Goal: Information Seeking & Learning: Learn about a topic

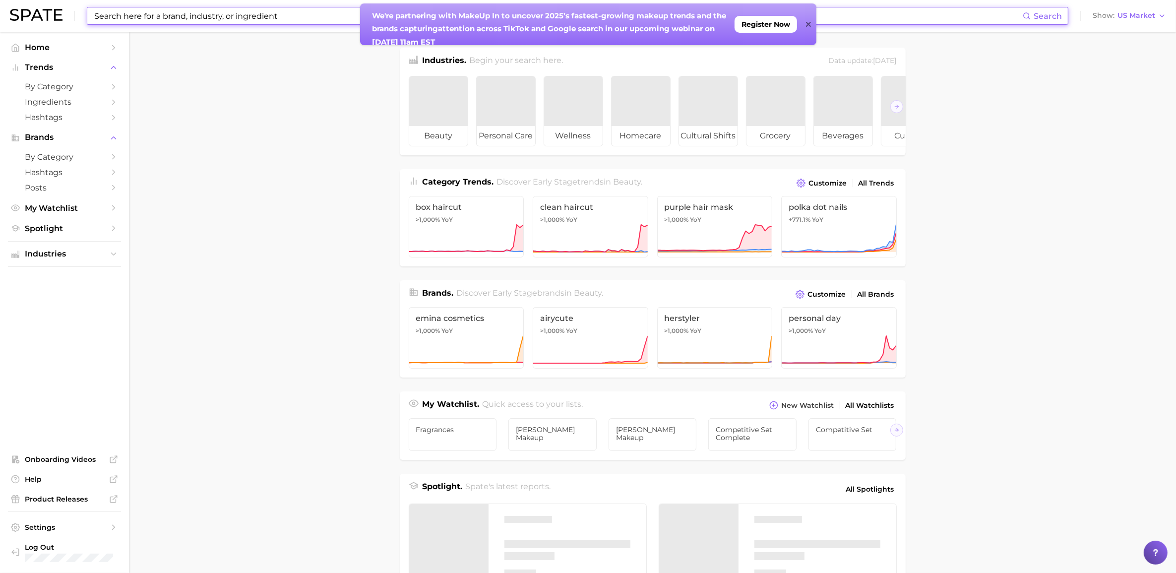
click at [306, 12] on input at bounding box center [558, 15] width 930 height 17
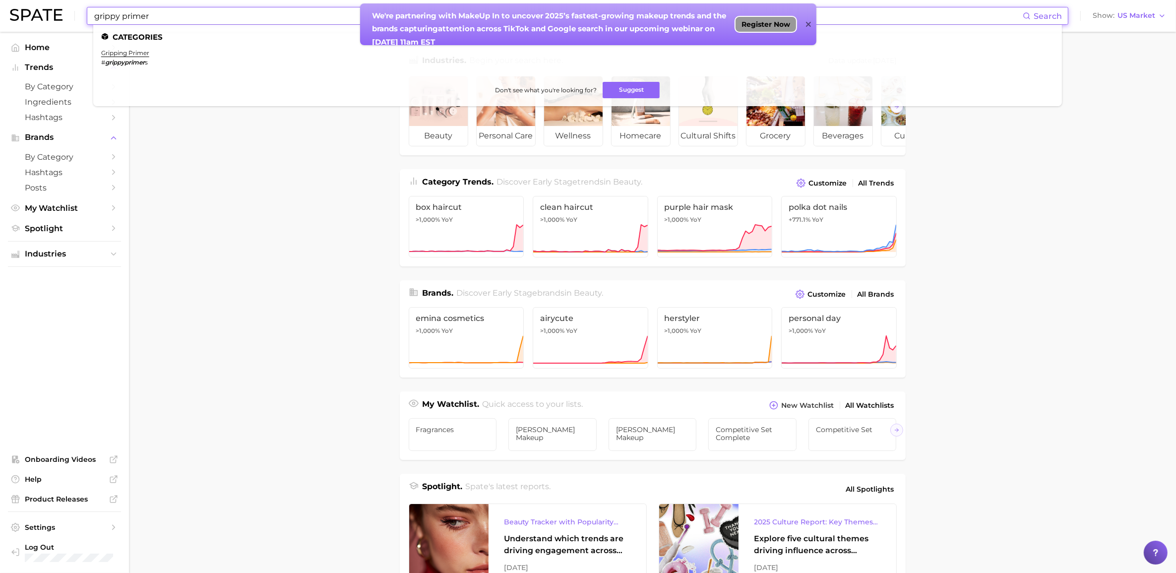
type input "grippy primer"
click at [761, 20] on span "Register Now" at bounding box center [766, 24] width 49 height 8
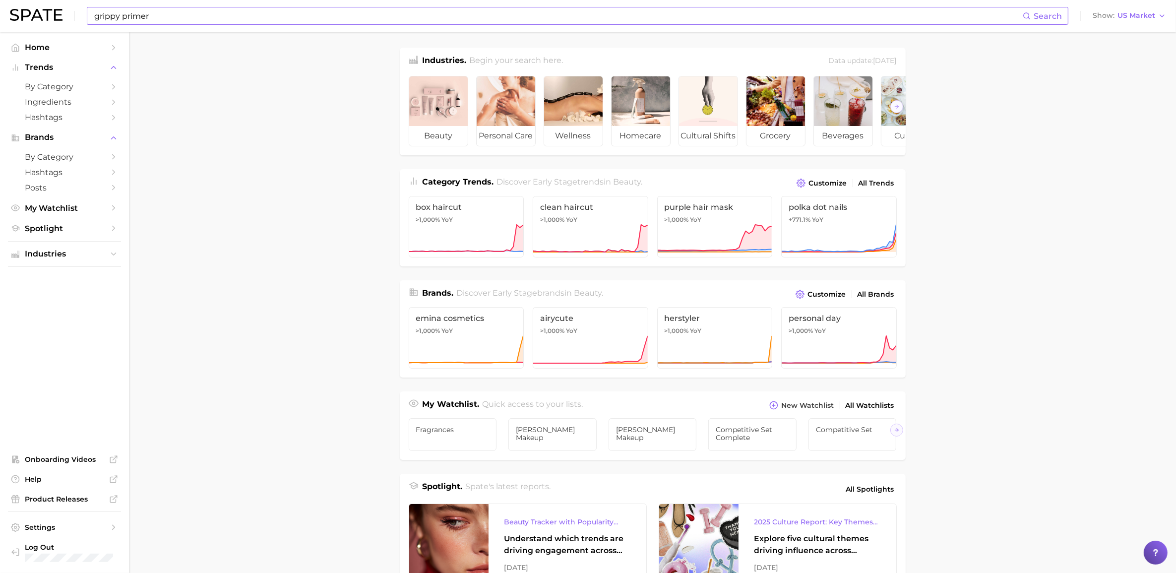
click at [247, 15] on input "grippy primer" at bounding box center [558, 15] width 930 height 17
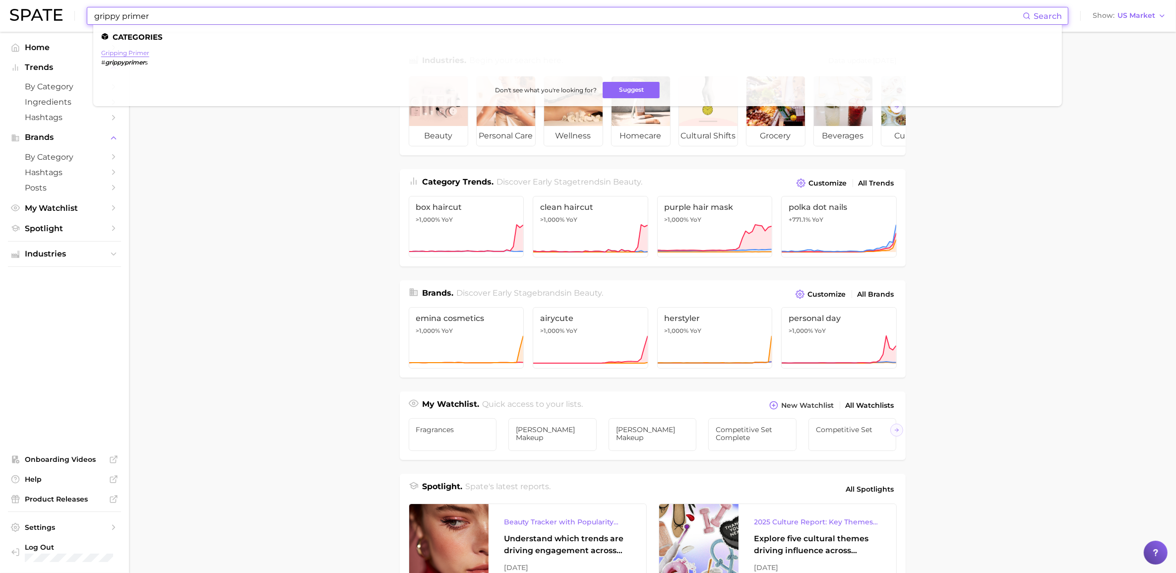
click at [131, 51] on link "gripping primer" at bounding box center [125, 52] width 48 height 7
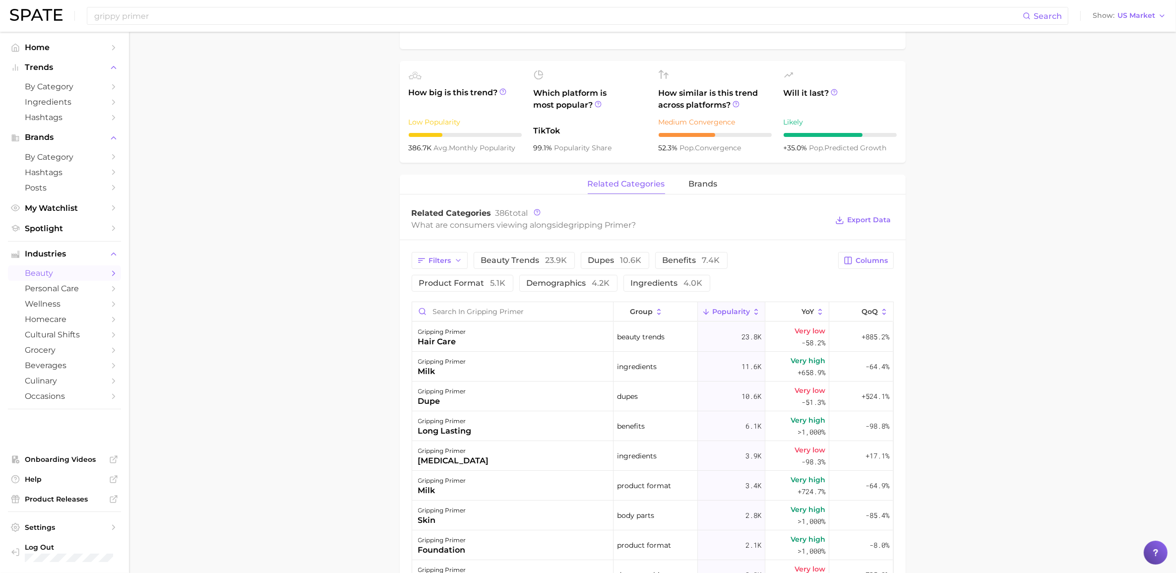
scroll to position [372, 0]
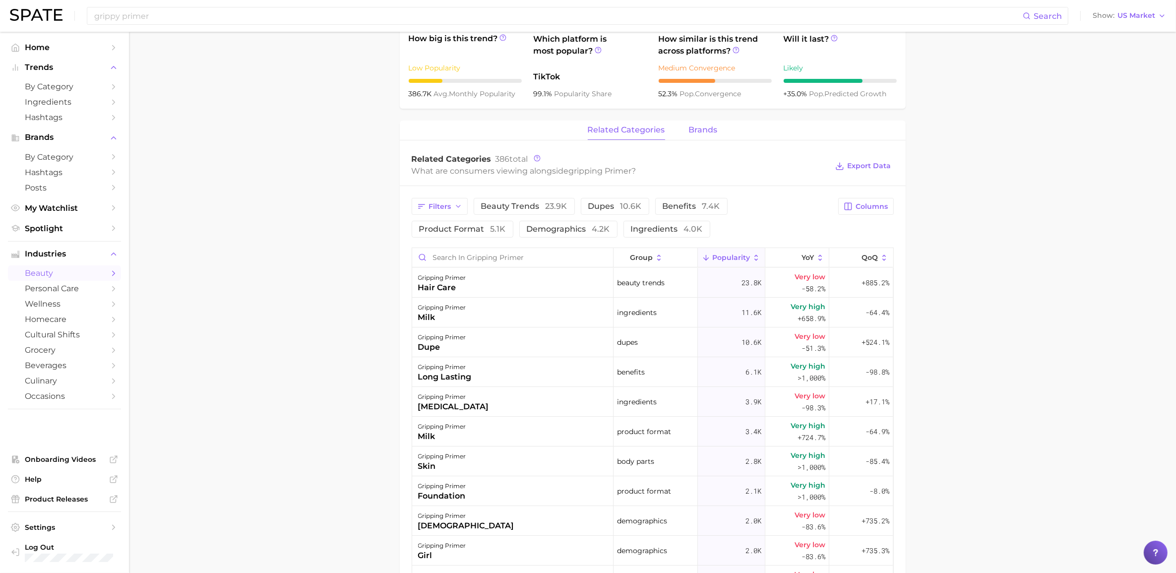
click at [695, 127] on span "brands" at bounding box center [703, 130] width 29 height 9
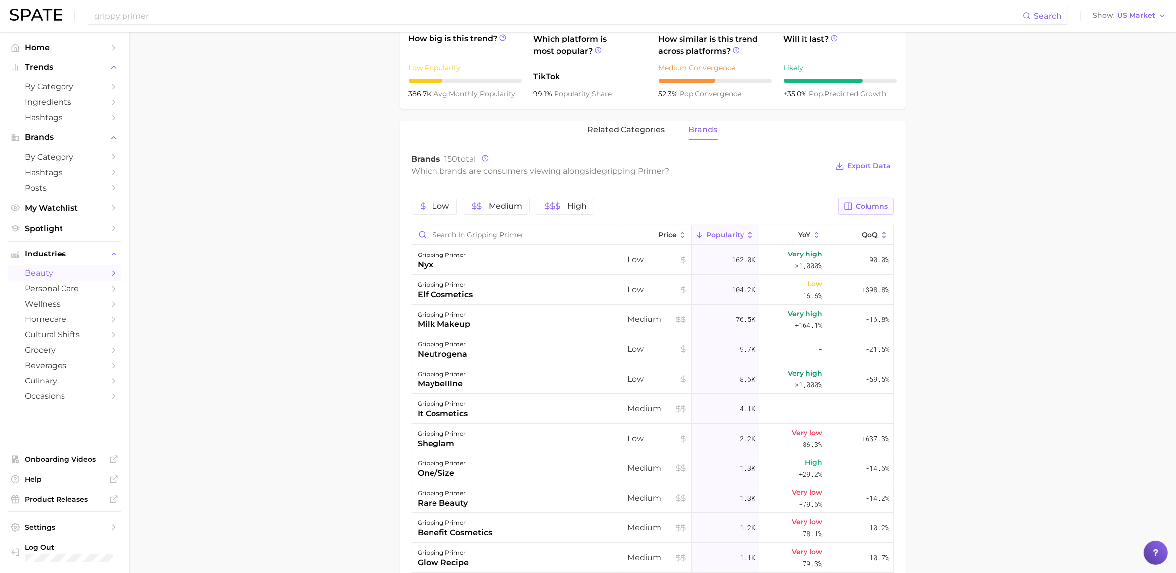
click at [867, 202] on button "Columns" at bounding box center [865, 206] width 55 height 17
click at [747, 327] on rect at bounding box center [746, 326] width 8 height 8
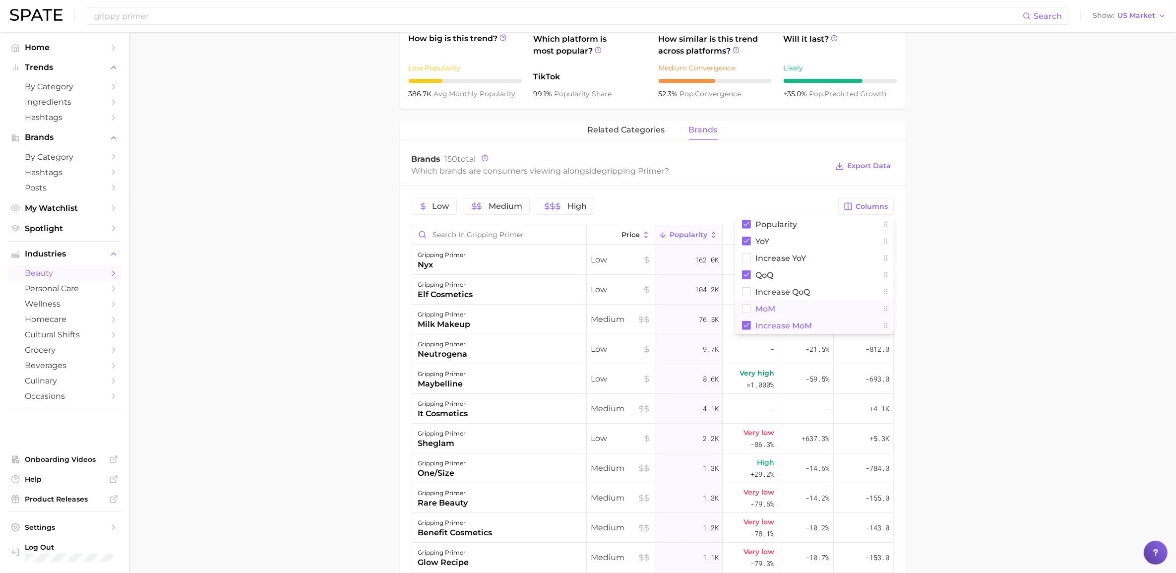
click at [747, 310] on rect at bounding box center [746, 309] width 8 height 8
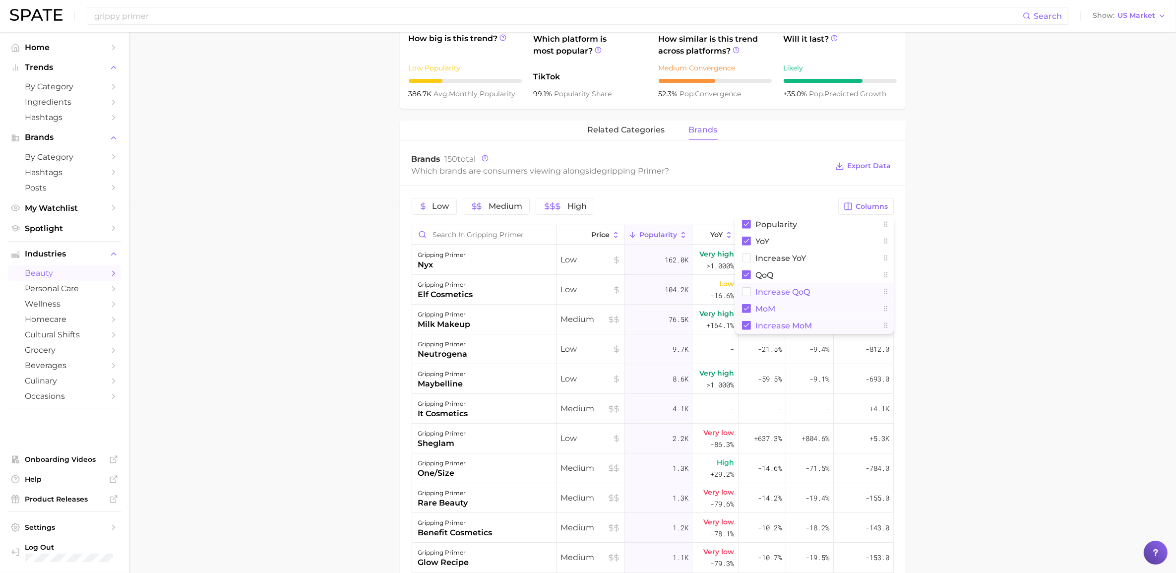
click at [748, 293] on rect at bounding box center [746, 292] width 8 height 8
click at [944, 245] on main "1. makeup 2. face makeup 3. face primer products 4. gripping primer Overview Go…" at bounding box center [652, 260] width 1047 height 1200
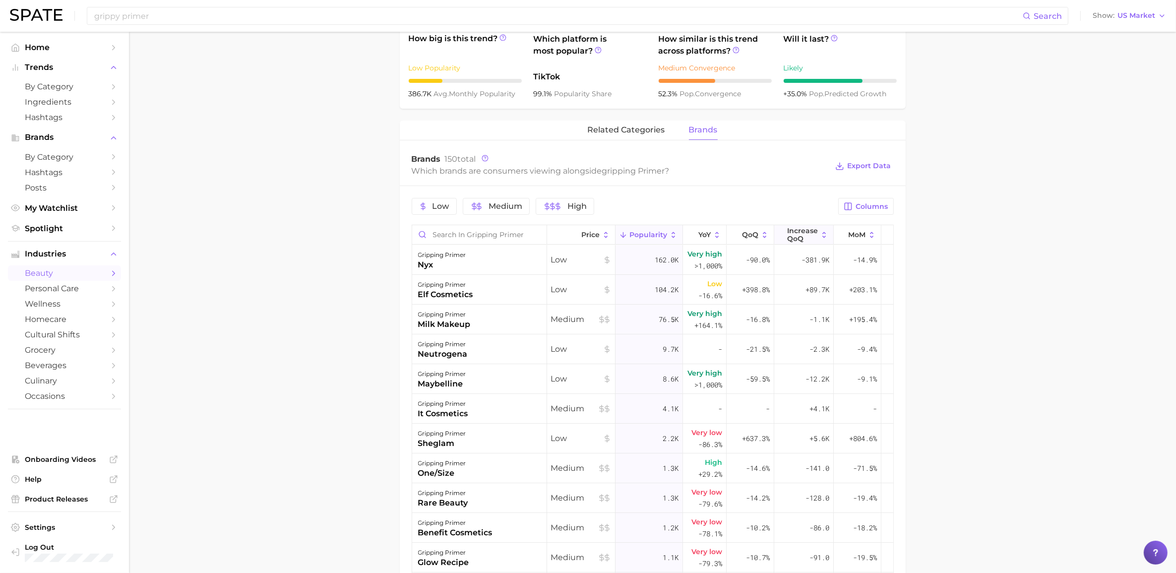
click at [810, 236] on span "Increase QoQ" at bounding box center [802, 235] width 31 height 16
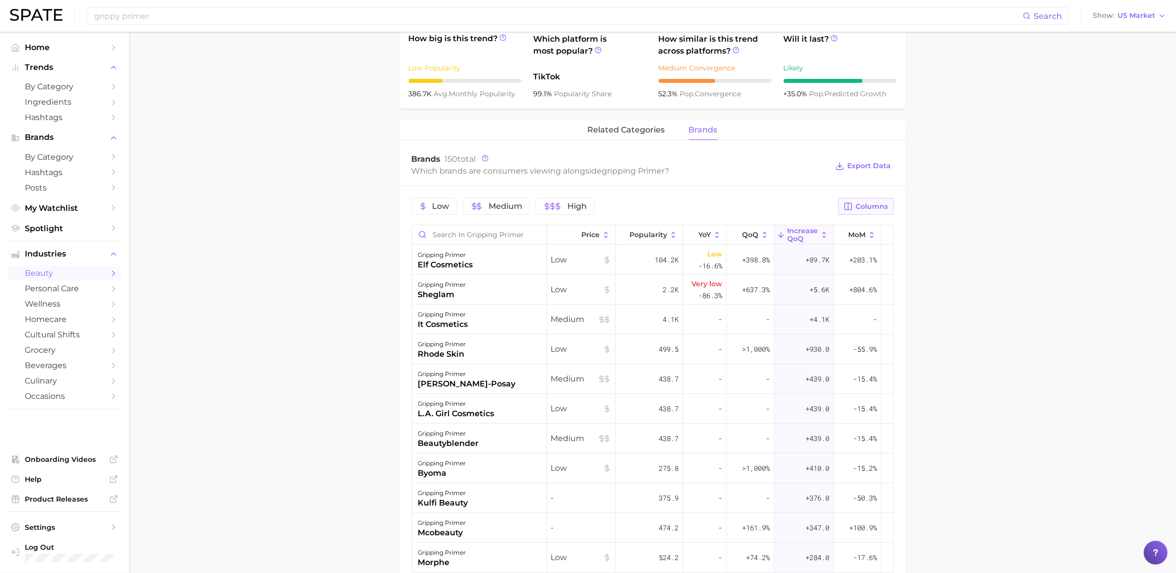
click at [862, 204] on span "Columns" at bounding box center [872, 206] width 32 height 8
click at [990, 266] on main "1. makeup 2. face makeup 3. face primer products 4. gripping primer Overview Go…" at bounding box center [652, 260] width 1047 height 1200
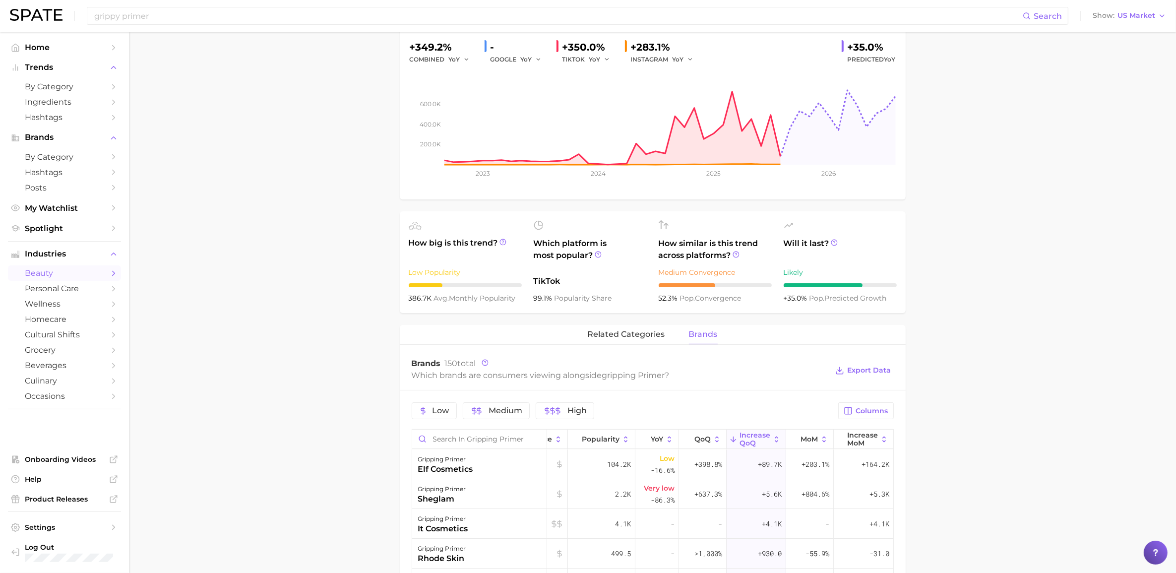
scroll to position [0, 0]
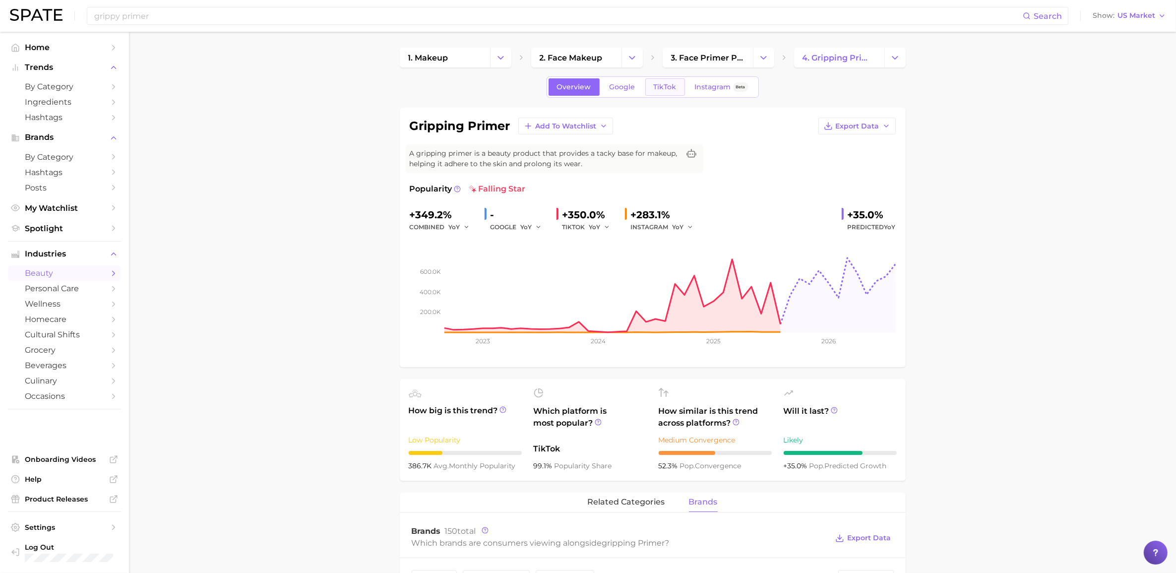
click at [664, 85] on span "TikTok" at bounding box center [665, 87] width 23 height 8
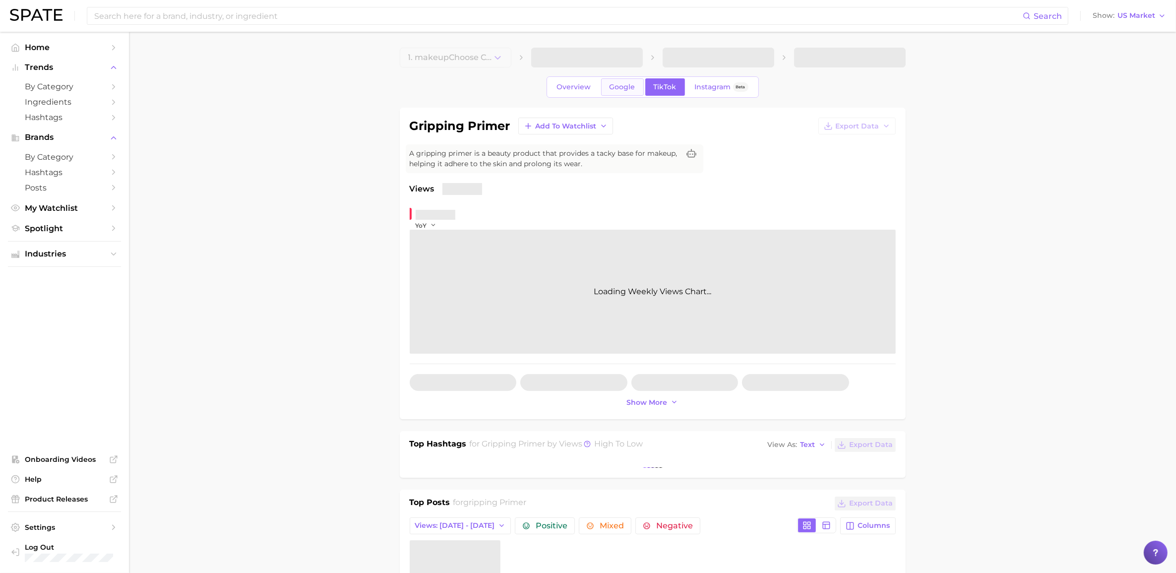
click at [633, 88] on span "Google" at bounding box center [623, 87] width 26 height 8
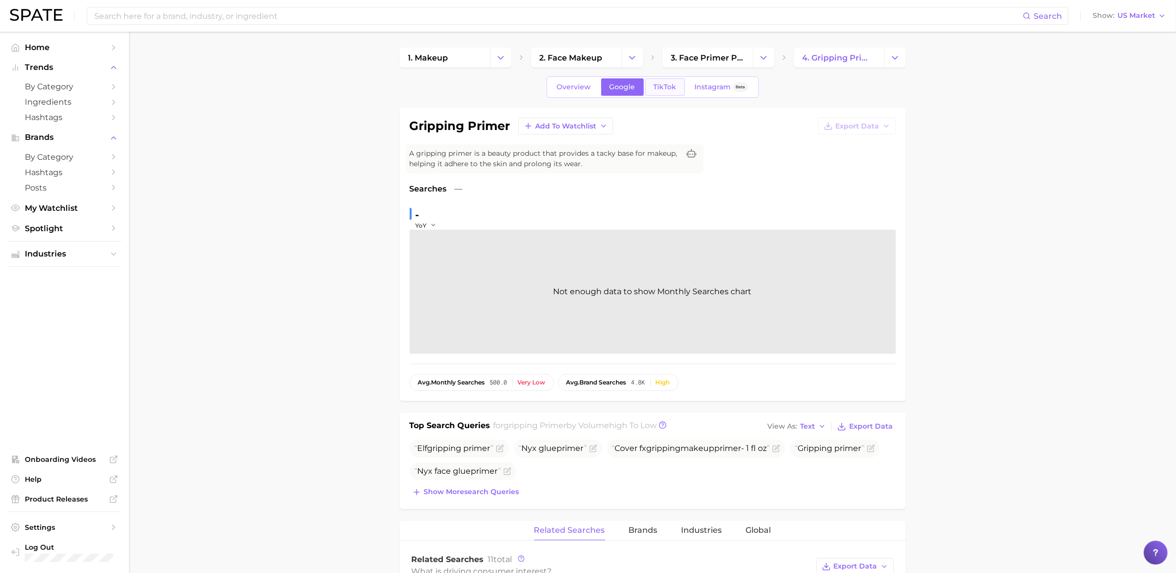
click at [676, 90] on link "TikTok" at bounding box center [665, 86] width 40 height 17
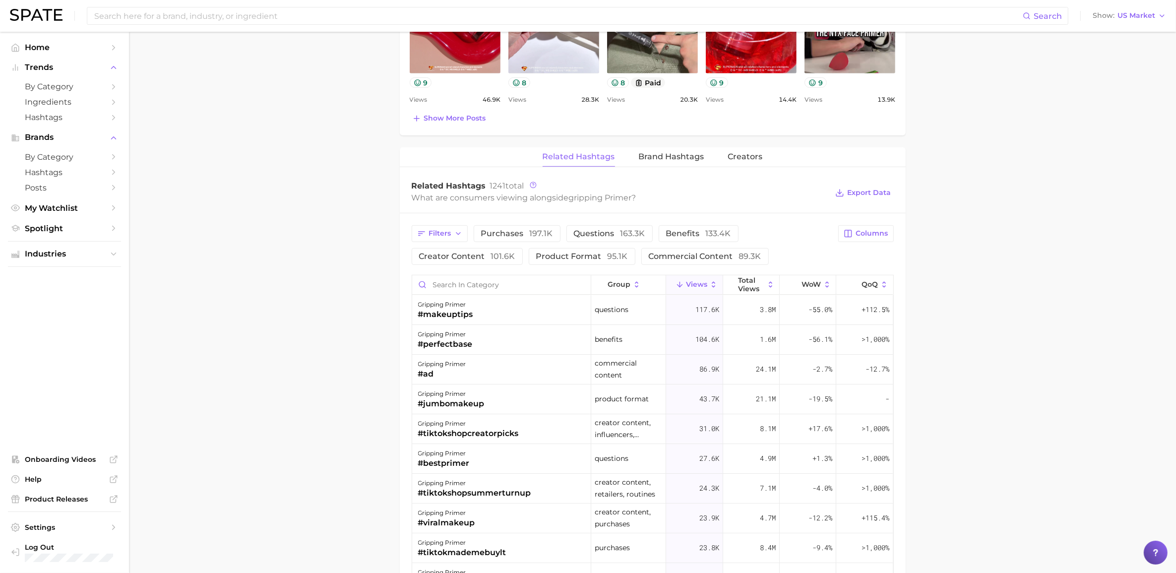
scroll to position [744, 0]
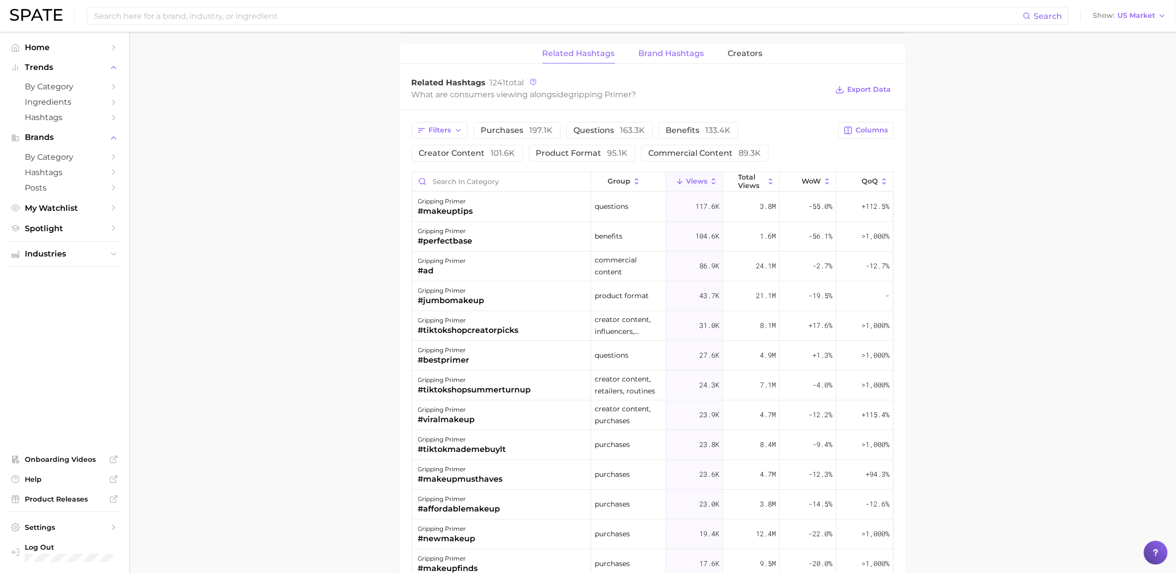
click at [686, 50] on span "Brand Hashtags" at bounding box center [671, 53] width 65 height 9
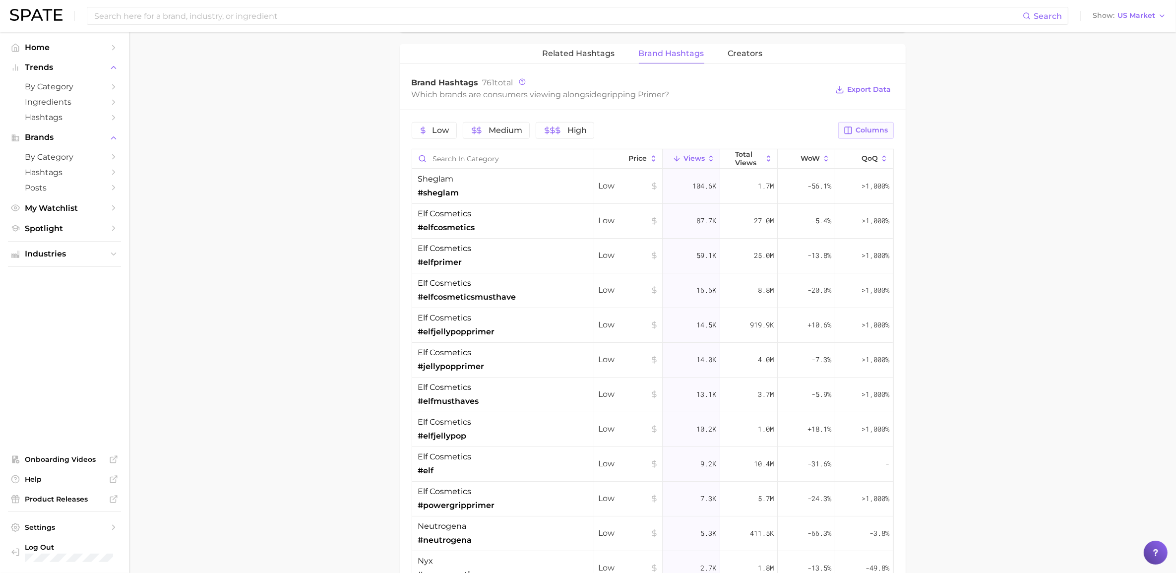
click at [861, 130] on span "Columns" at bounding box center [872, 130] width 32 height 8
click at [749, 256] on button "increase QoQ" at bounding box center [814, 249] width 159 height 17
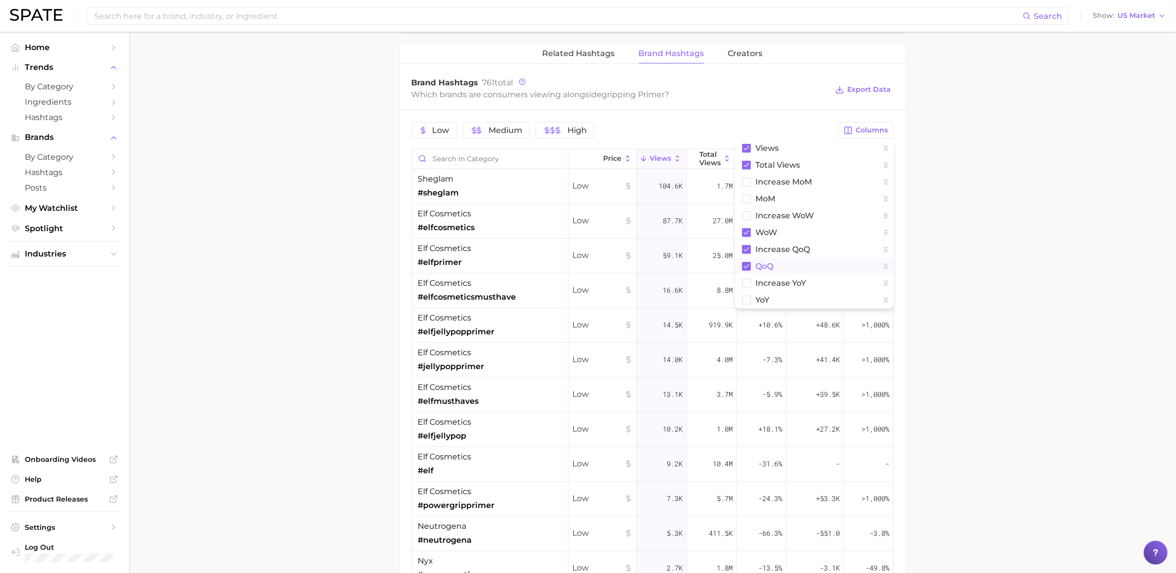
click at [1033, 219] on main "1. makeup 2. face makeup 3. face primer products 4. gripping primer Overview Go…" at bounding box center [652, 36] width 1047 height 1496
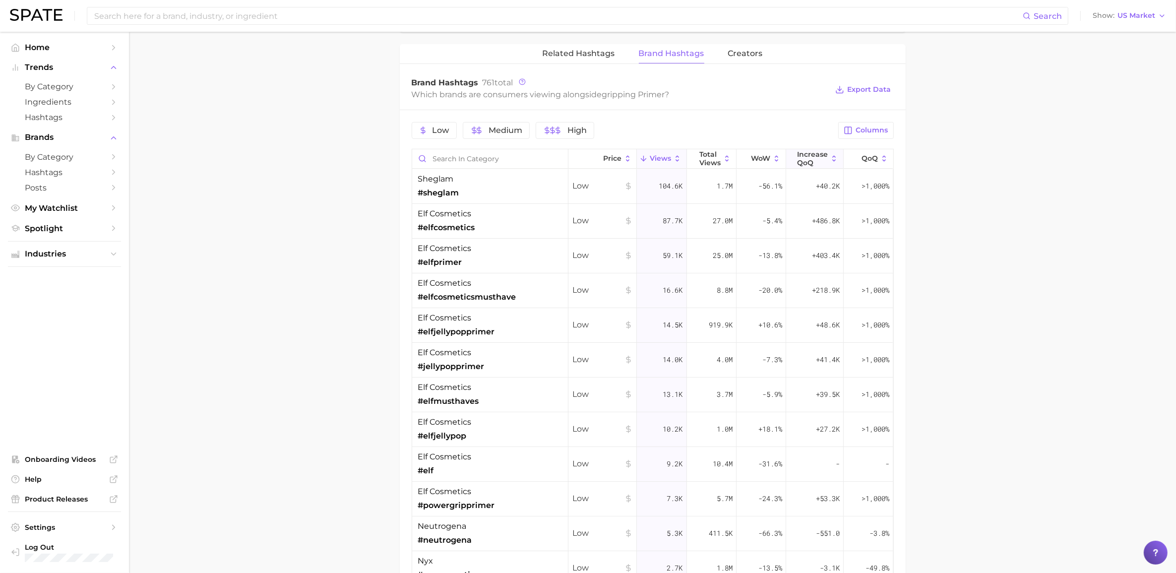
click at [804, 160] on span "increase QoQ" at bounding box center [812, 158] width 31 height 16
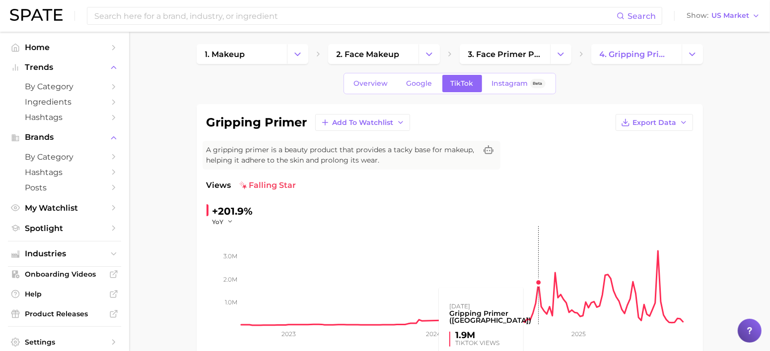
scroll to position [0, 0]
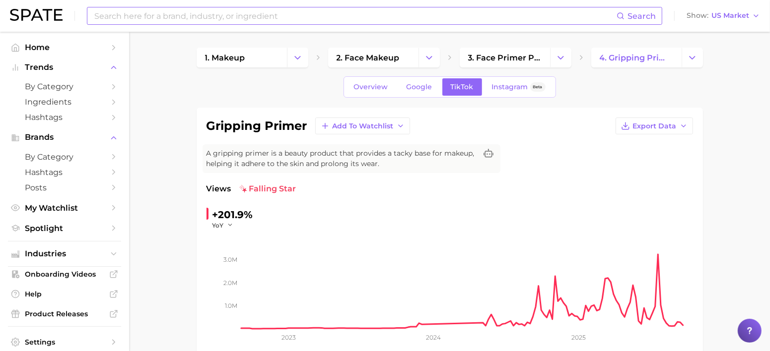
click at [172, 11] on input at bounding box center [354, 15] width 523 height 17
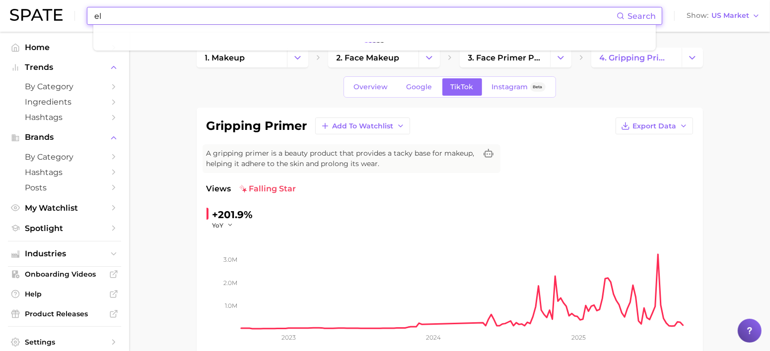
type input "elf"
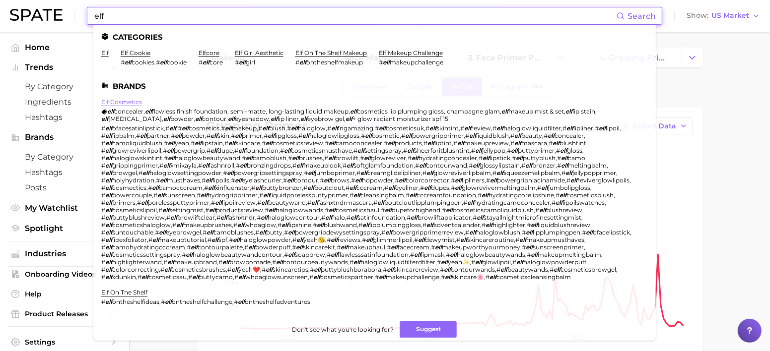
click at [121, 100] on link "elf cosmetics" at bounding box center [121, 101] width 41 height 7
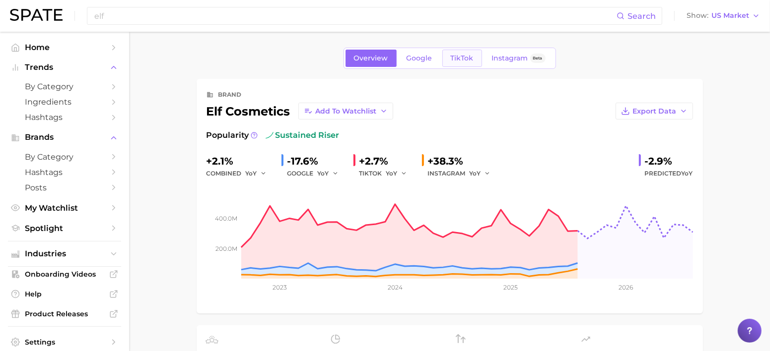
click at [463, 53] on link "TikTok" at bounding box center [462, 58] width 40 height 17
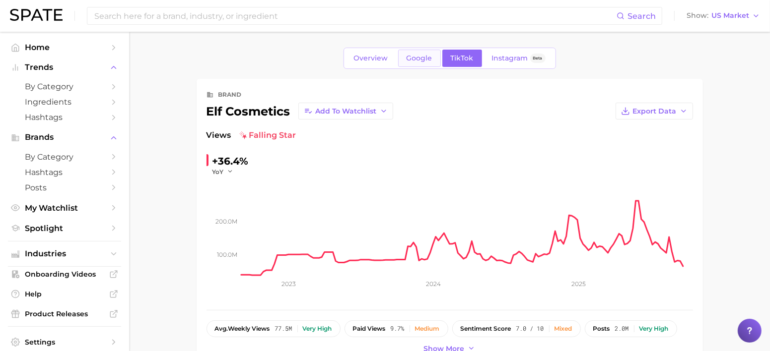
click at [419, 51] on link "Google" at bounding box center [419, 58] width 43 height 17
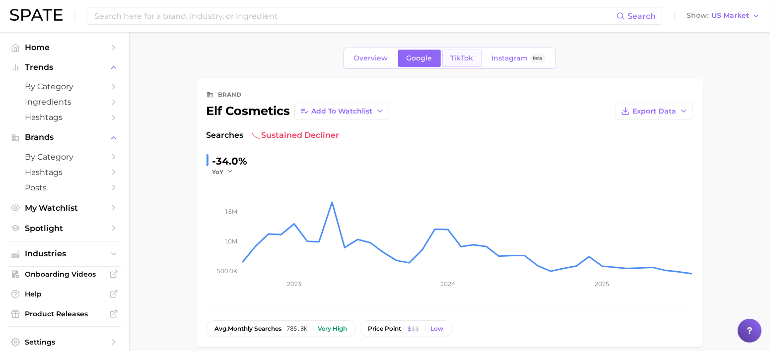
click at [465, 55] on span "TikTok" at bounding box center [462, 58] width 23 height 8
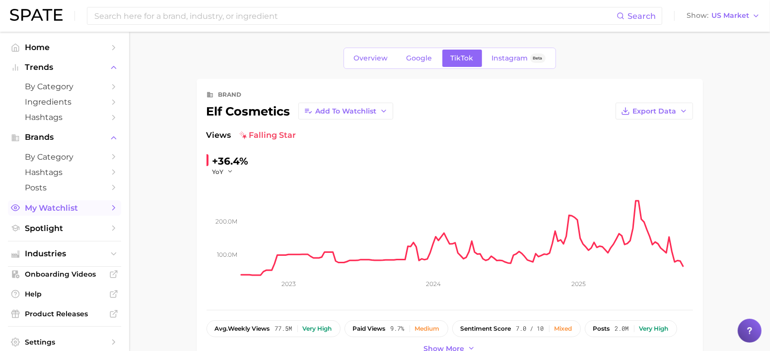
click at [55, 203] on span "My Watchlist" at bounding box center [64, 207] width 79 height 9
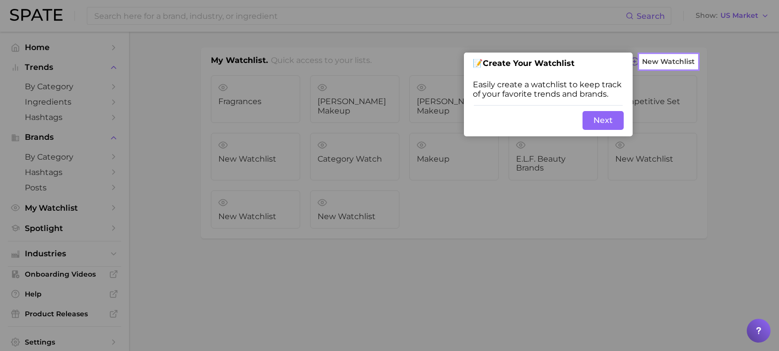
click at [586, 119] on button "Next" at bounding box center [602, 120] width 41 height 19
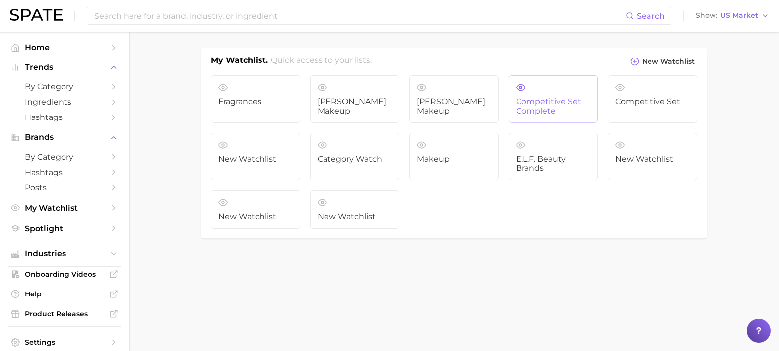
click at [552, 110] on span "Competitive Set Complete" at bounding box center [553, 106] width 74 height 18
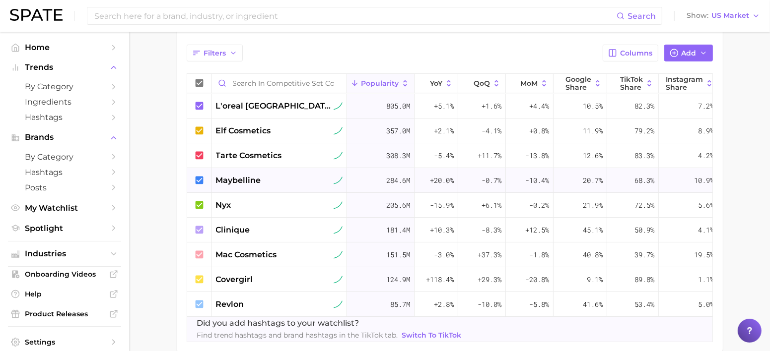
scroll to position [361, 0]
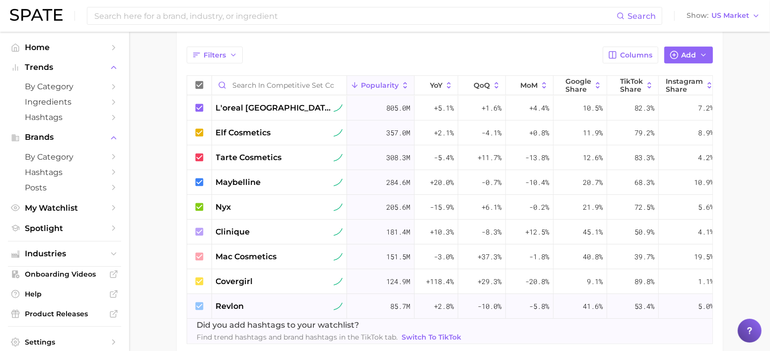
drag, startPoint x: 197, startPoint y: 306, endPoint x: 197, endPoint y: 296, distance: 9.4
click at [198, 306] on icon at bounding box center [199, 306] width 8 height 8
click at [200, 283] on icon at bounding box center [199, 281] width 8 height 8
click at [199, 254] on icon at bounding box center [199, 257] width 8 height 8
click at [199, 235] on icon at bounding box center [199, 232] width 8 height 8
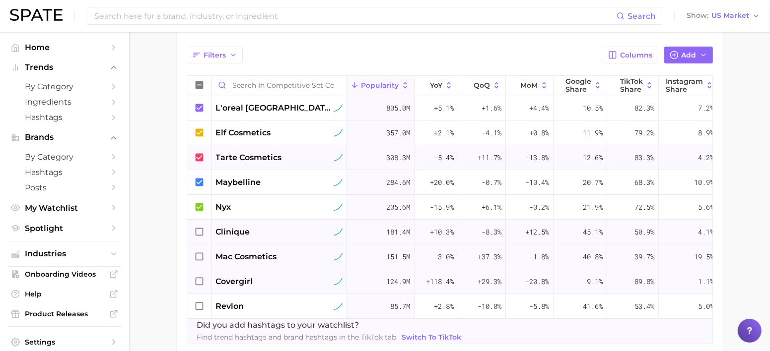
click at [198, 159] on icon at bounding box center [199, 157] width 11 height 11
click at [198, 107] on icon at bounding box center [199, 108] width 8 height 8
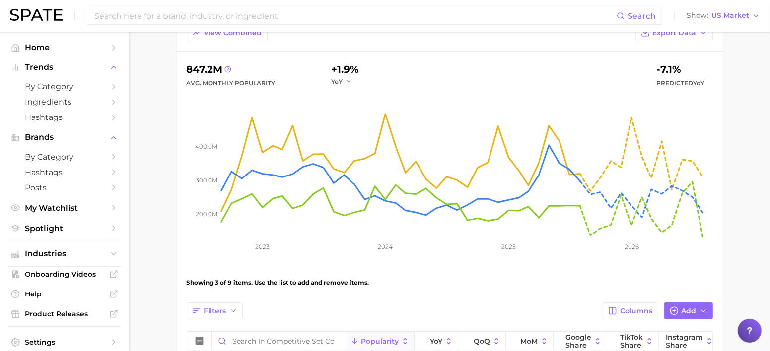
scroll to position [51, 0]
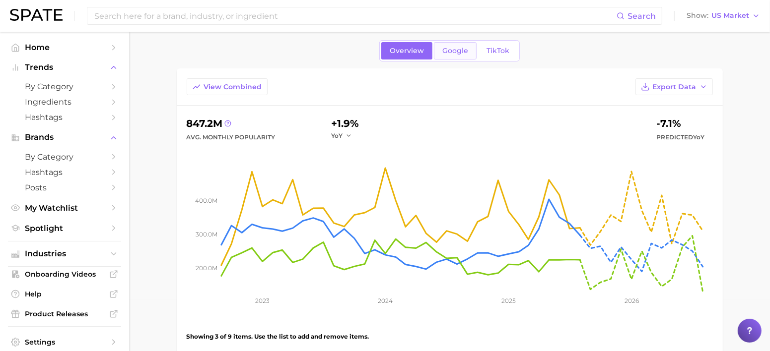
click at [455, 56] on link "Google" at bounding box center [455, 50] width 43 height 17
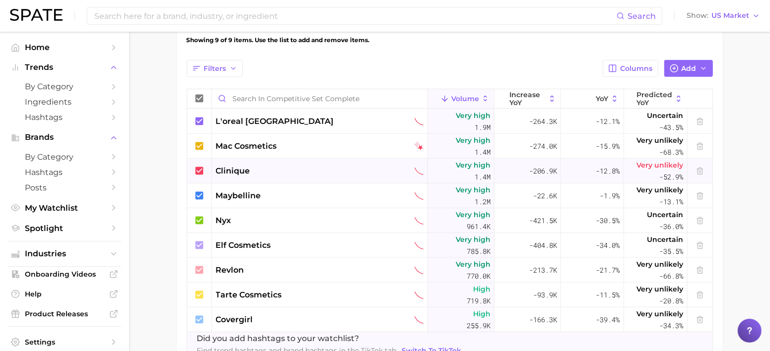
scroll to position [372, 0]
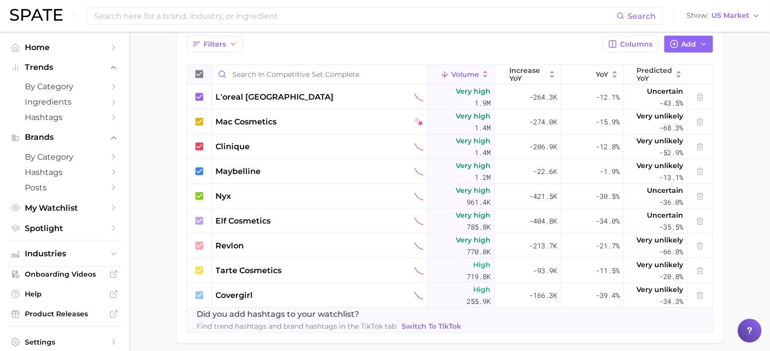
click at [200, 73] on icon at bounding box center [199, 74] width 8 height 8
click at [199, 196] on icon at bounding box center [199, 196] width 11 height 11
click at [197, 219] on icon at bounding box center [199, 221] width 11 height 11
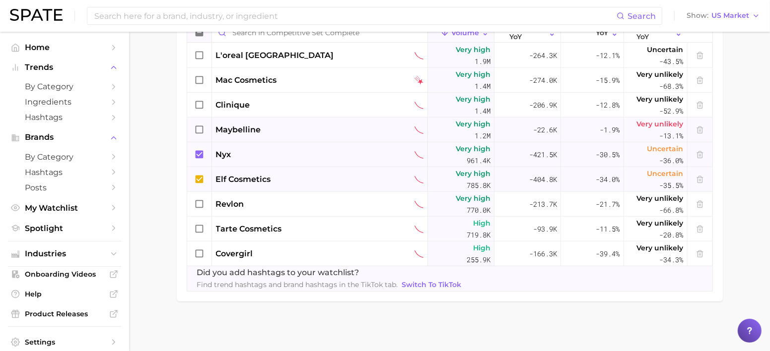
click at [199, 126] on icon at bounding box center [199, 130] width 8 height 8
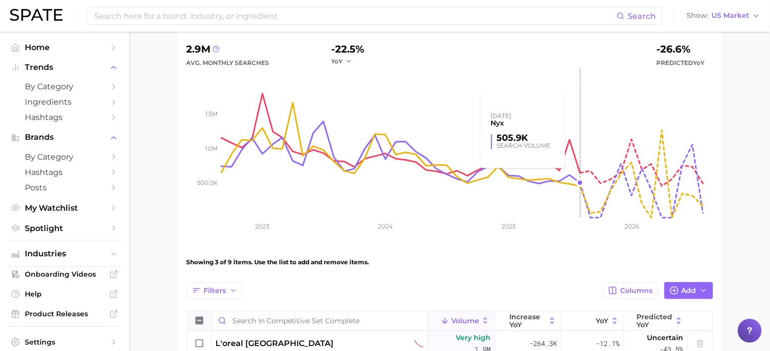
scroll to position [0, 0]
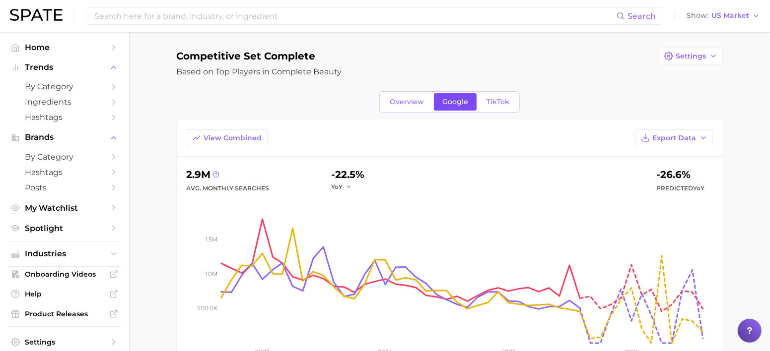
click at [475, 96] on link "Google" at bounding box center [455, 101] width 43 height 17
click at [495, 100] on span "TikTok" at bounding box center [497, 102] width 23 height 8
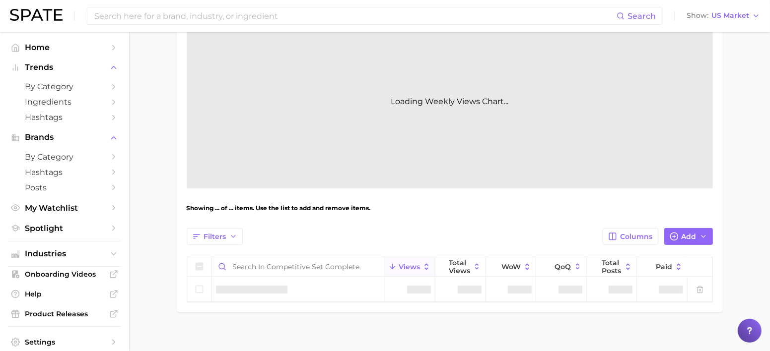
scroll to position [191, 0]
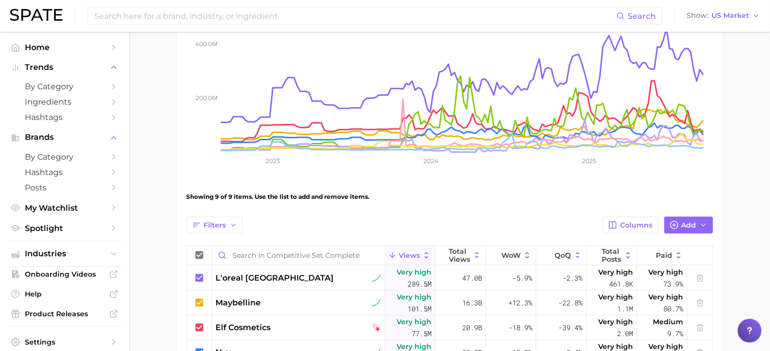
click at [199, 254] on icon at bounding box center [199, 256] width 8 height 8
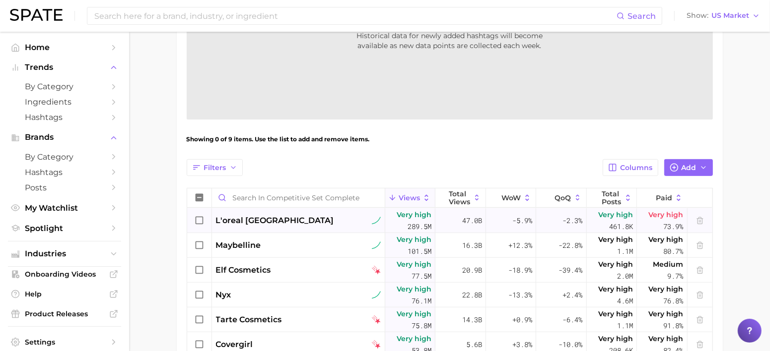
scroll to position [315, 0]
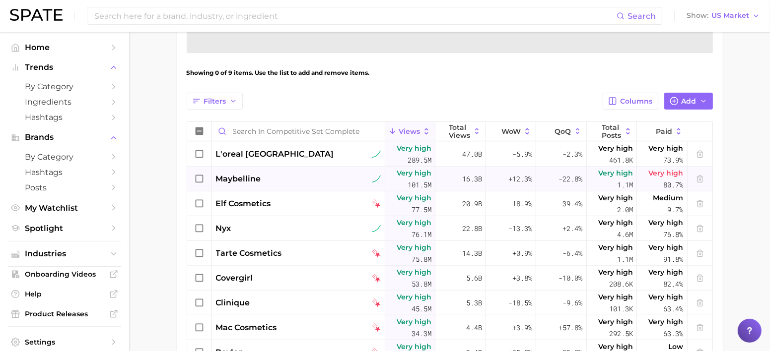
click at [197, 180] on icon at bounding box center [199, 179] width 11 height 11
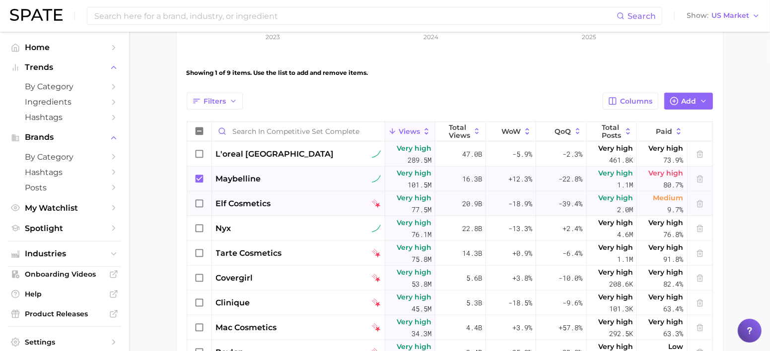
click at [200, 204] on icon at bounding box center [199, 203] width 11 height 11
click at [201, 229] on icon at bounding box center [199, 228] width 11 height 11
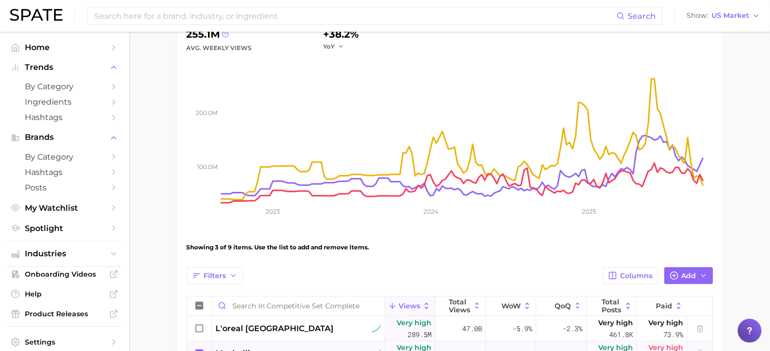
scroll to position [129, 0]
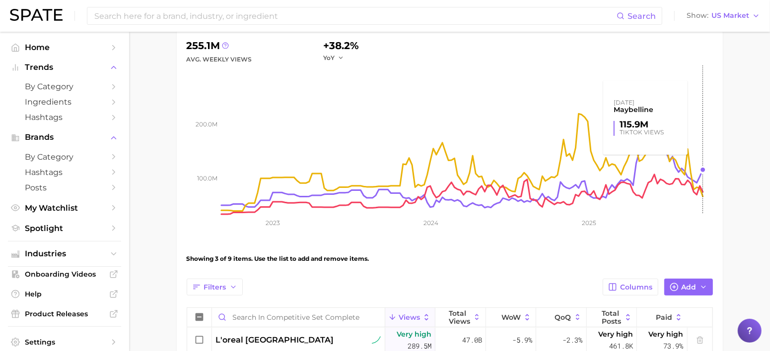
click at [703, 169] on rect at bounding box center [466, 139] width 491 height 149
click at [174, 16] on input at bounding box center [354, 15] width 523 height 17
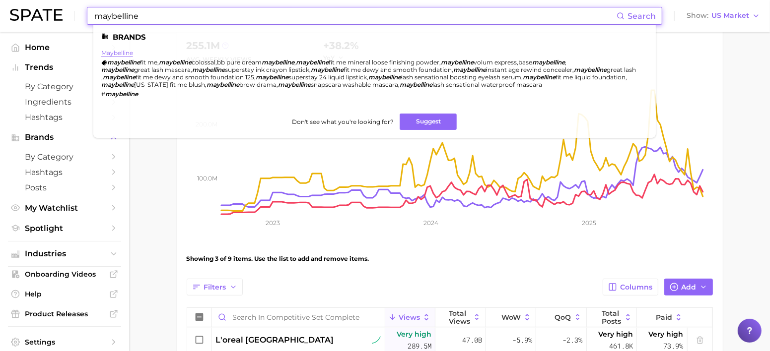
type input "maybelline"
click at [127, 53] on link "maybelline" at bounding box center [117, 52] width 32 height 7
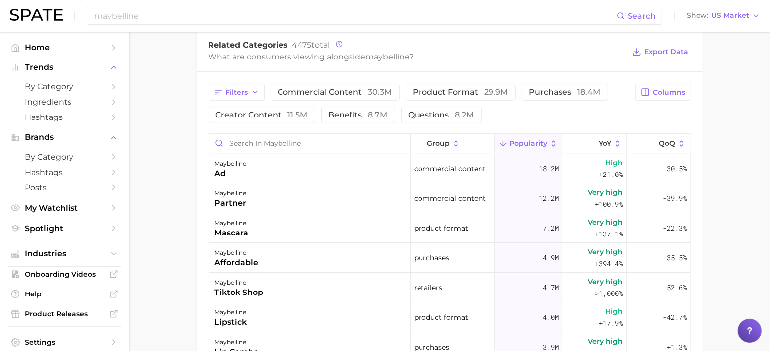
scroll to position [434, 0]
click at [673, 93] on span "Columns" at bounding box center [669, 91] width 32 height 8
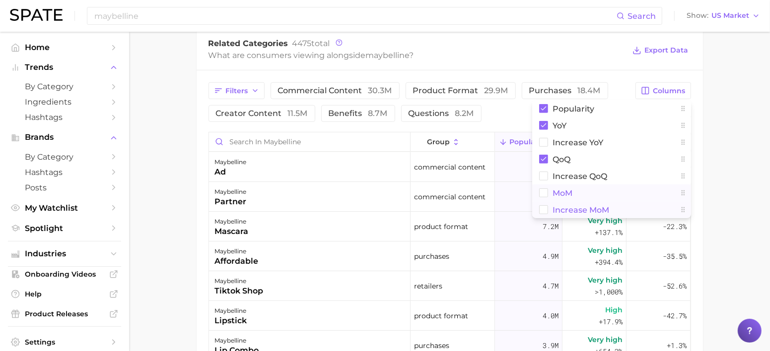
drag, startPoint x: 547, startPoint y: 193, endPoint x: 546, endPoint y: 204, distance: 11.9
click at [546, 193] on rect at bounding box center [543, 193] width 8 height 8
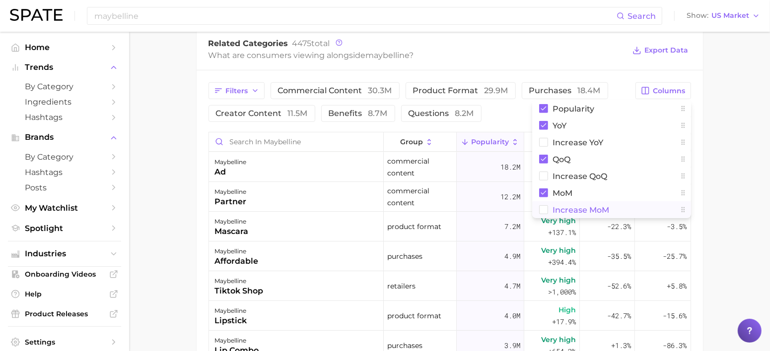
click at [546, 211] on rect at bounding box center [543, 210] width 8 height 8
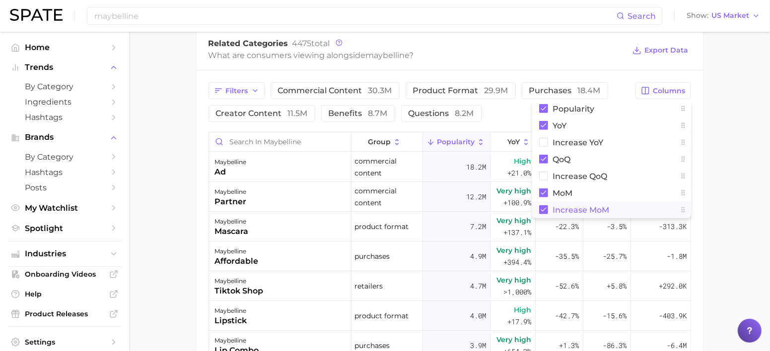
click at [739, 192] on main "Overview Google TikTok Instagram Beta brand maybelline Add to Watchlist Export …" at bounding box center [449, 71] width 641 height 947
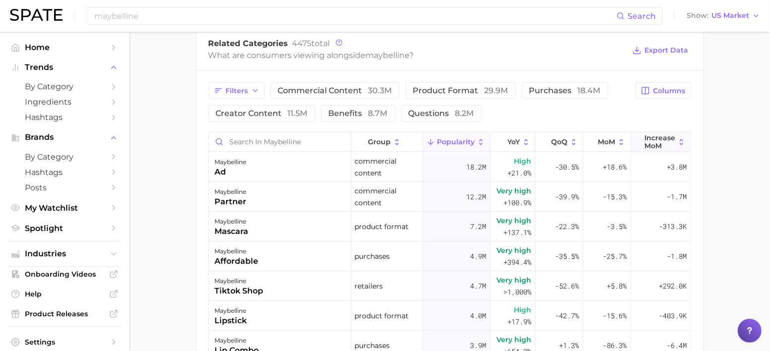
click at [644, 141] on span "Increase MoM" at bounding box center [659, 142] width 31 height 16
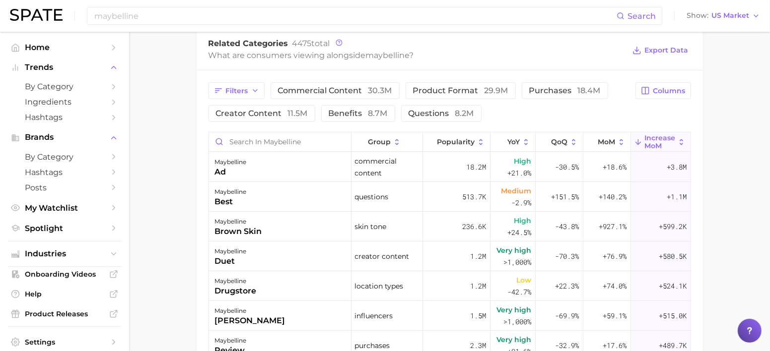
click at [745, 127] on main "Overview Google TikTok Instagram Beta brand maybelline Add to Watchlist Export …" at bounding box center [449, 71] width 641 height 947
click at [494, 90] on span "29.9m" at bounding box center [496, 90] width 24 height 9
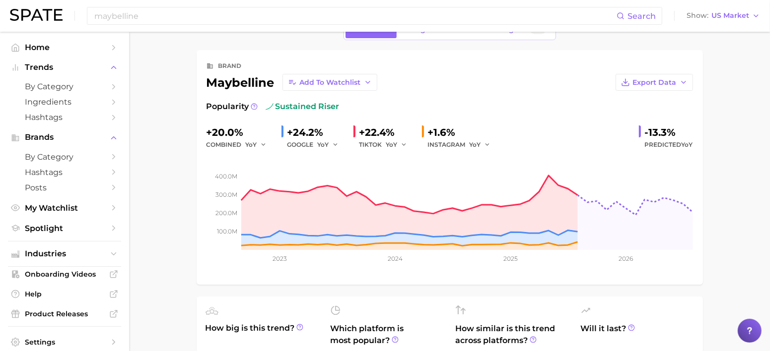
scroll to position [0, 0]
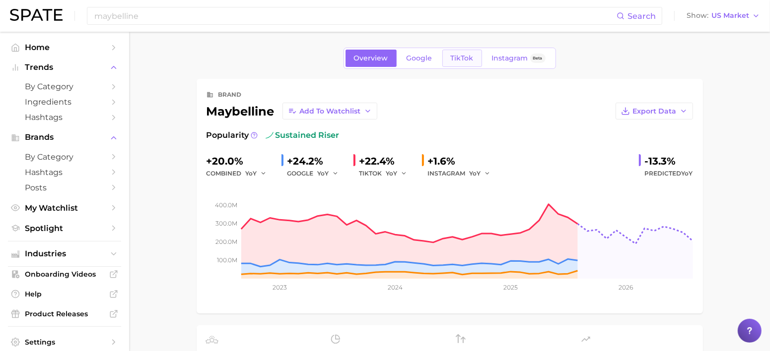
click at [454, 58] on span "TikTok" at bounding box center [462, 58] width 23 height 8
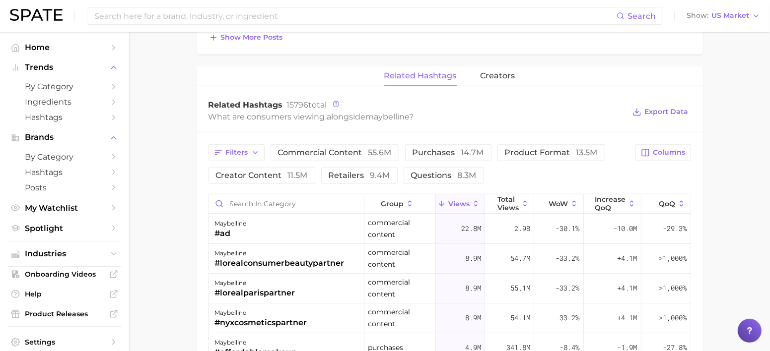
scroll to position [744, 0]
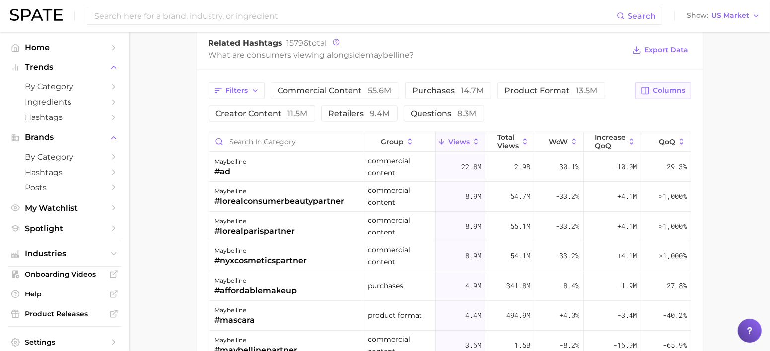
click at [680, 87] on span "Columns" at bounding box center [669, 90] width 32 height 8
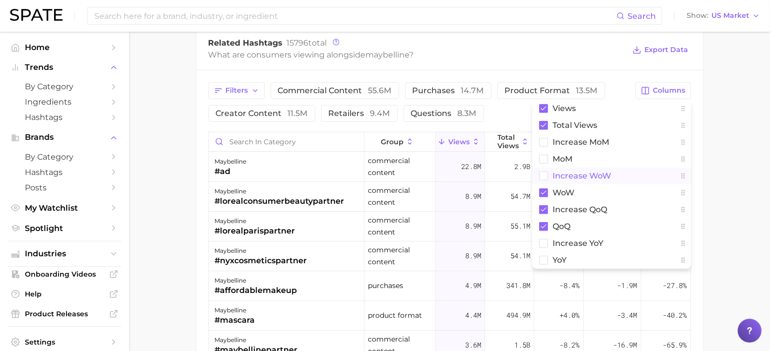
click at [544, 176] on rect at bounding box center [543, 176] width 8 height 8
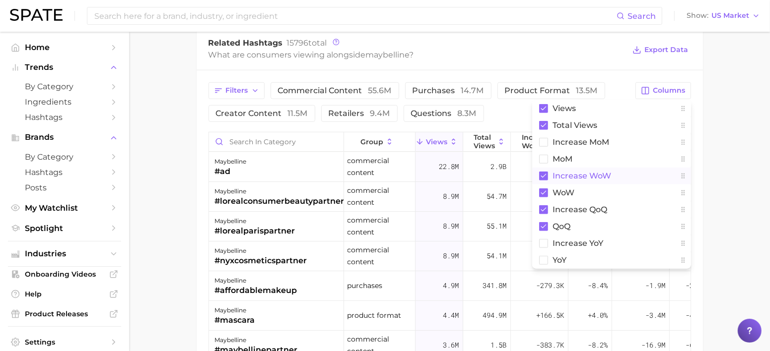
click at [701, 172] on div "Filters commercial content 55.6m purchases 14.7m product format 13.5m creator c…" at bounding box center [449, 282] width 506 height 425
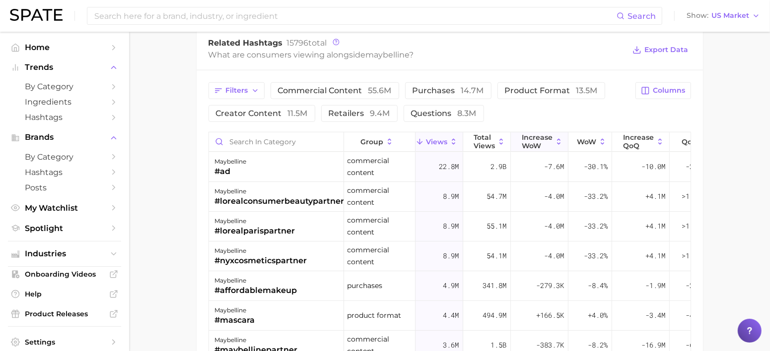
click at [539, 142] on span "Increase WoW" at bounding box center [536, 141] width 31 height 16
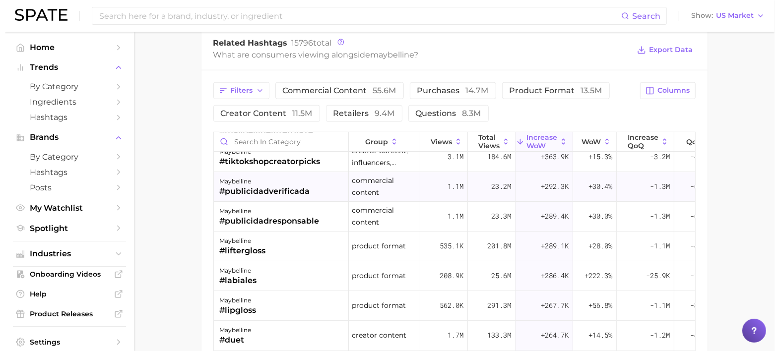
scroll to position [62, 0]
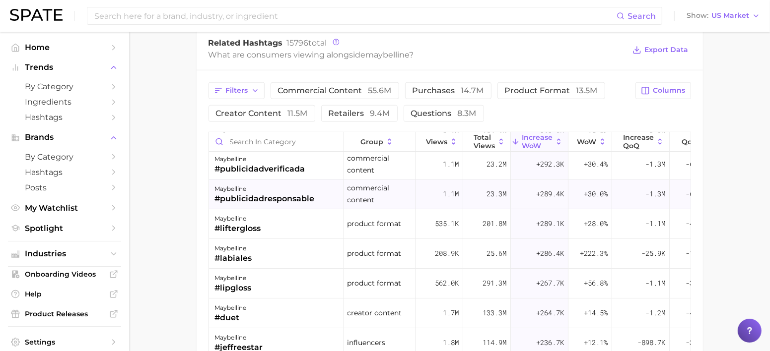
click at [296, 194] on div "#publicidadresponsable" at bounding box center [265, 199] width 100 height 12
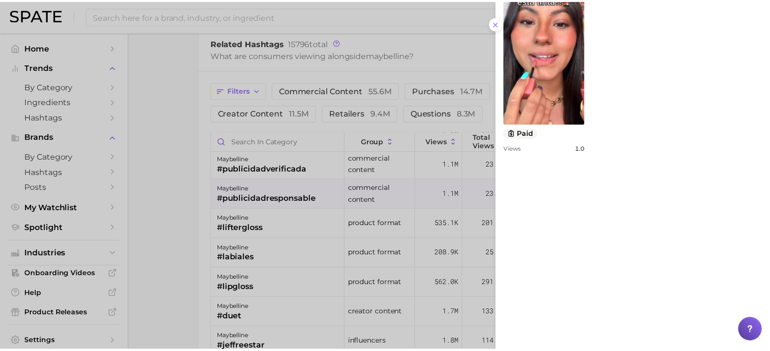
scroll to position [558, 0]
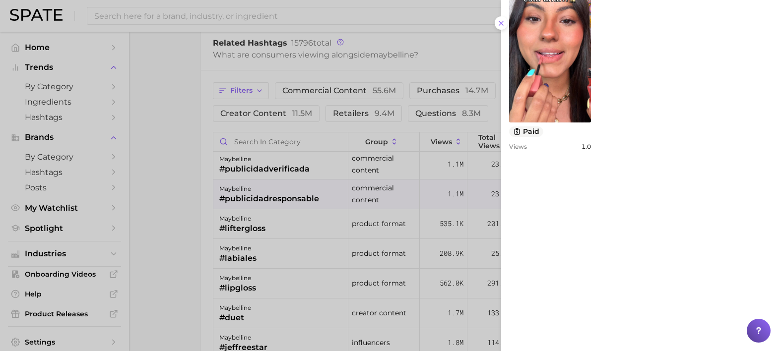
click at [162, 266] on div at bounding box center [389, 175] width 779 height 351
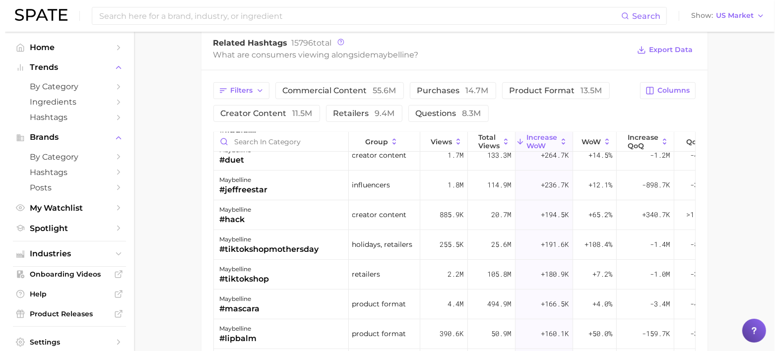
scroll to position [248, 0]
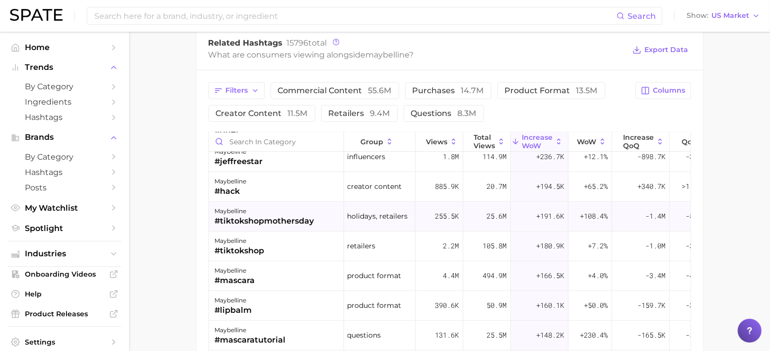
click at [293, 222] on div "#tiktokshopmothersday" at bounding box center [264, 221] width 99 height 12
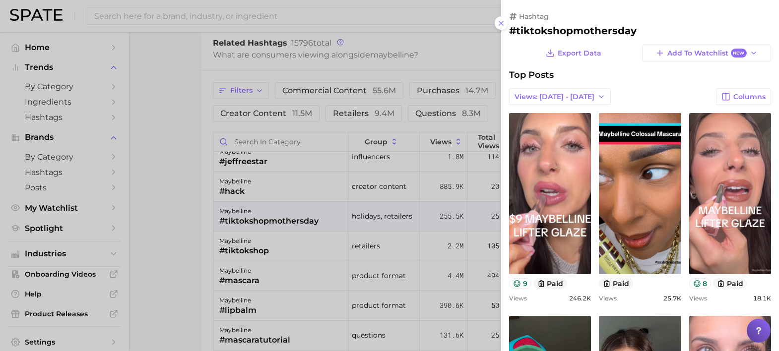
scroll to position [0, 0]
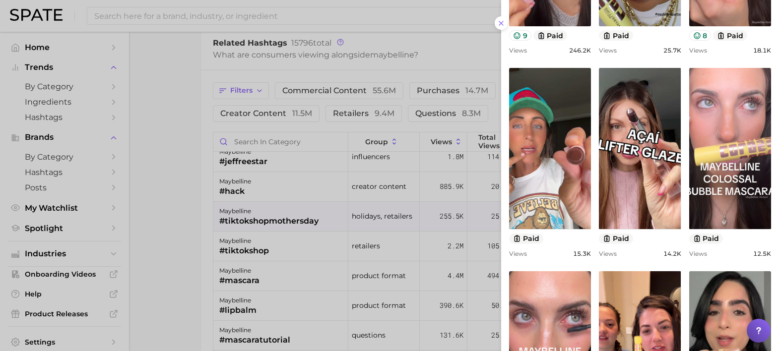
click at [194, 228] on div at bounding box center [389, 175] width 779 height 351
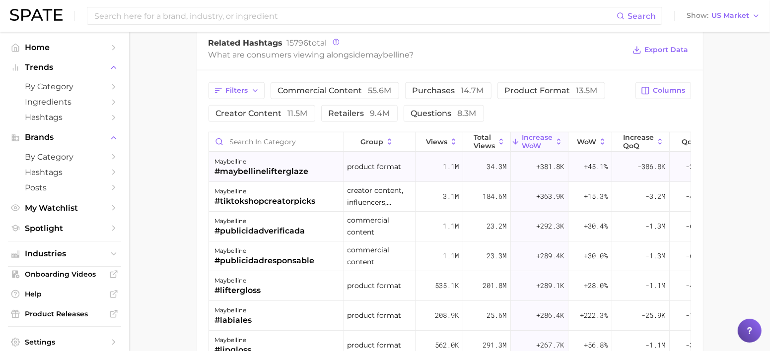
click at [261, 165] on div "maybelline" at bounding box center [262, 162] width 94 height 12
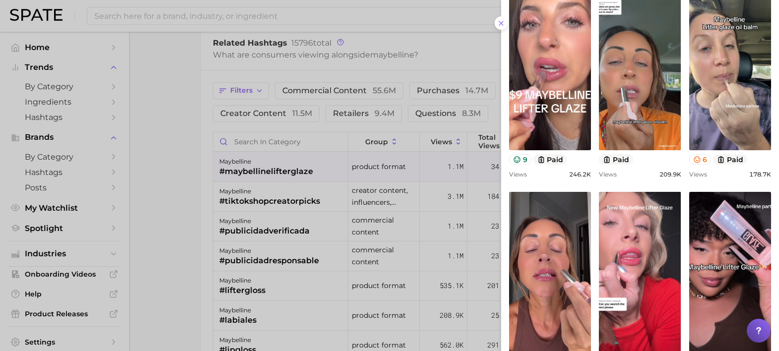
click at [164, 242] on div at bounding box center [389, 175] width 779 height 351
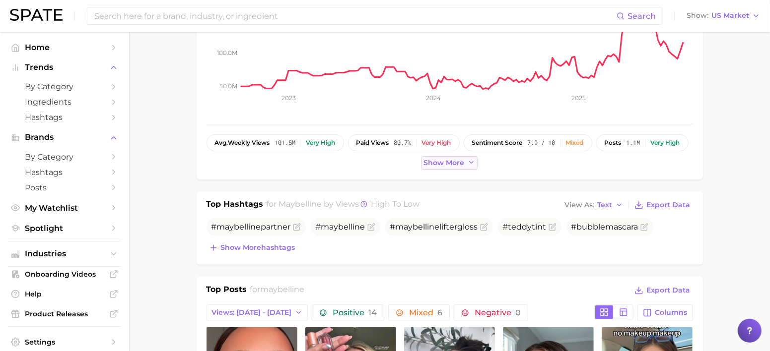
click at [454, 160] on span "Show more" at bounding box center [444, 163] width 41 height 8
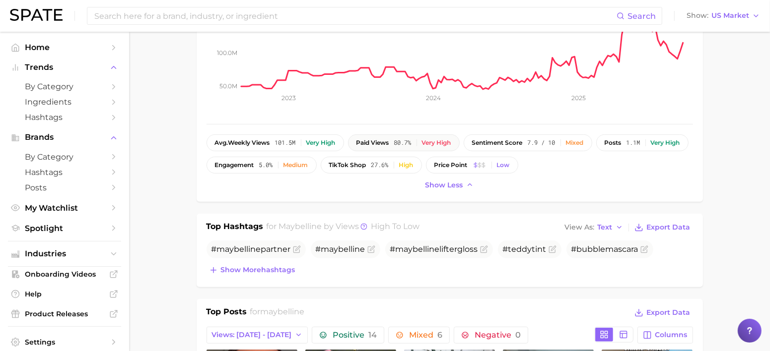
click at [387, 145] on span "paid views" at bounding box center [372, 142] width 33 height 7
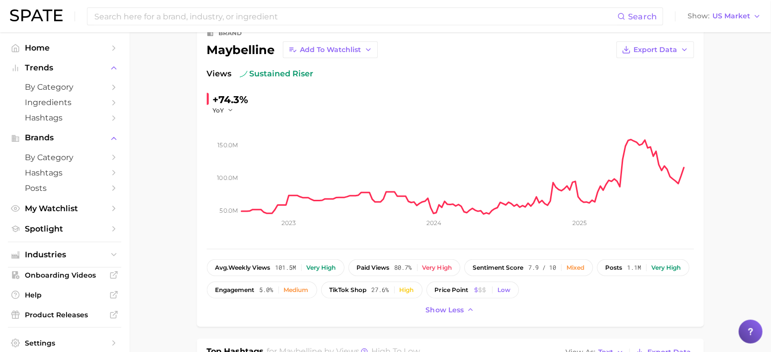
scroll to position [62, 0]
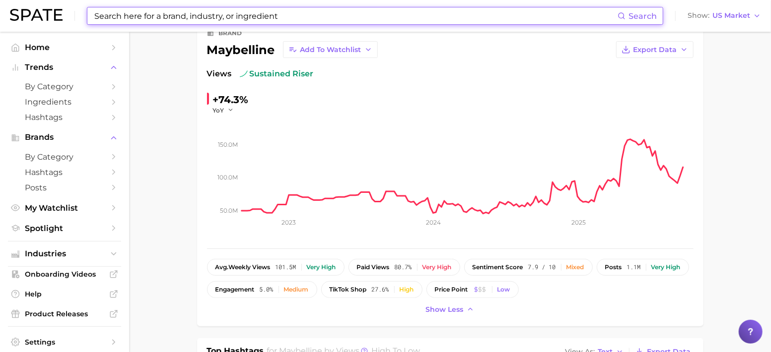
click at [227, 16] on input at bounding box center [355, 15] width 524 height 17
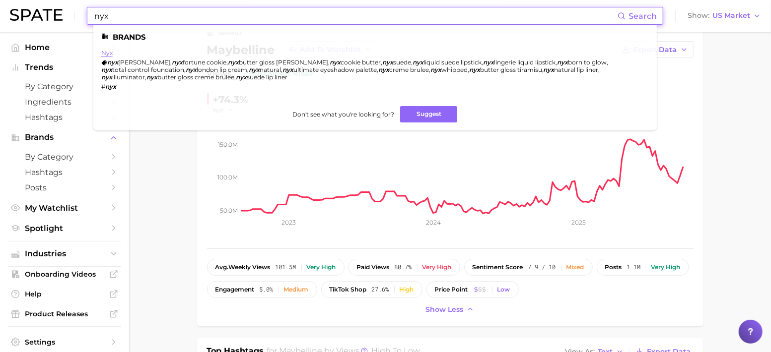
type input "nyx"
click at [106, 50] on link "nyx" at bounding box center [106, 52] width 11 height 7
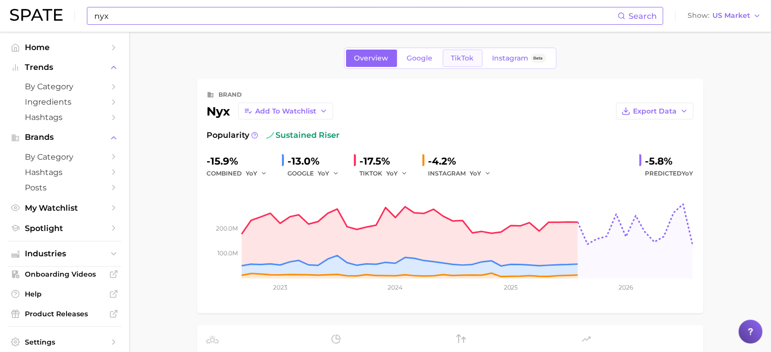
click at [444, 56] on link "TikTok" at bounding box center [463, 58] width 40 height 17
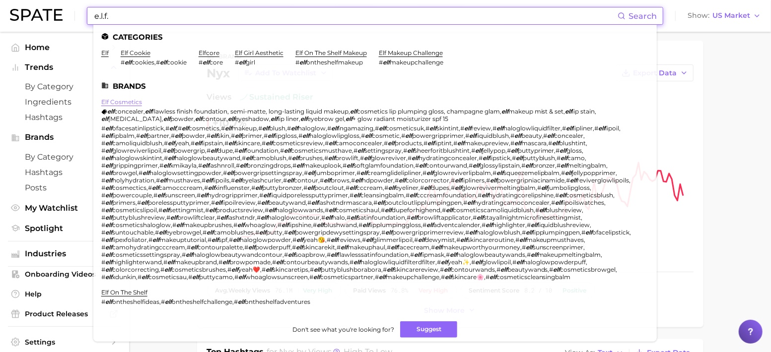
type input "e.l.f."
click at [122, 103] on link "elf cosmetics" at bounding box center [121, 101] width 41 height 7
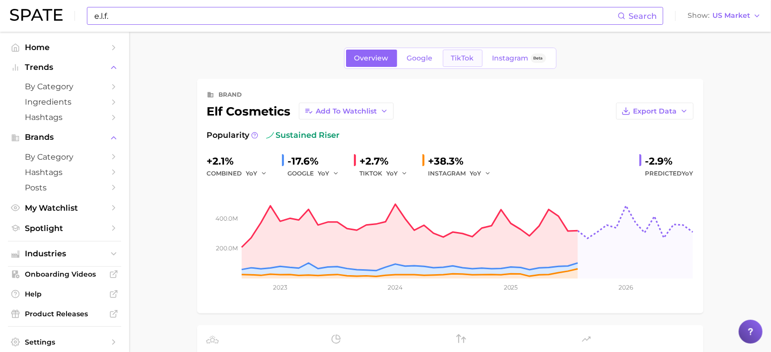
click at [456, 56] on span "TikTok" at bounding box center [462, 58] width 23 height 8
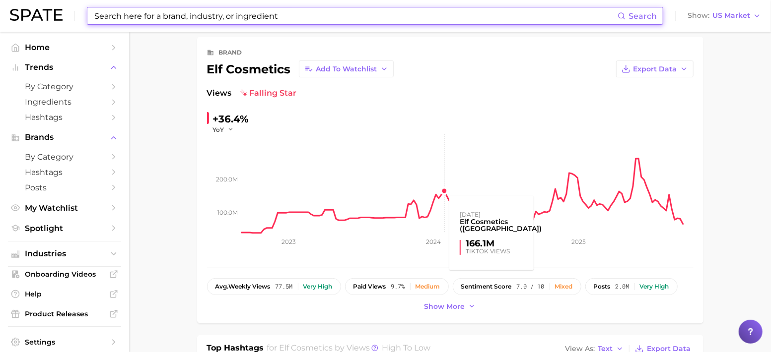
scroll to position [43, 0]
